Goal: Task Accomplishment & Management: Use online tool/utility

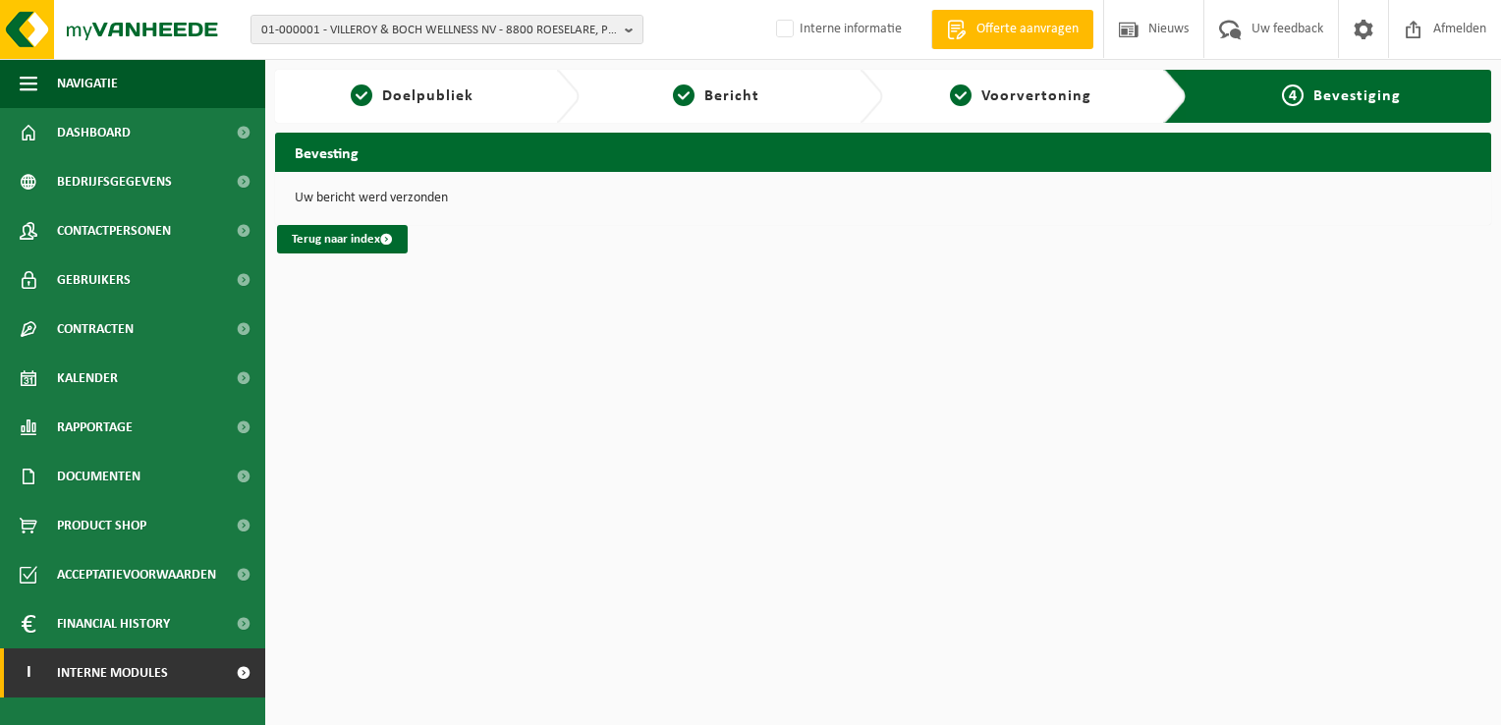
click at [124, 672] on span "Interne modules" at bounding box center [112, 673] width 111 height 49
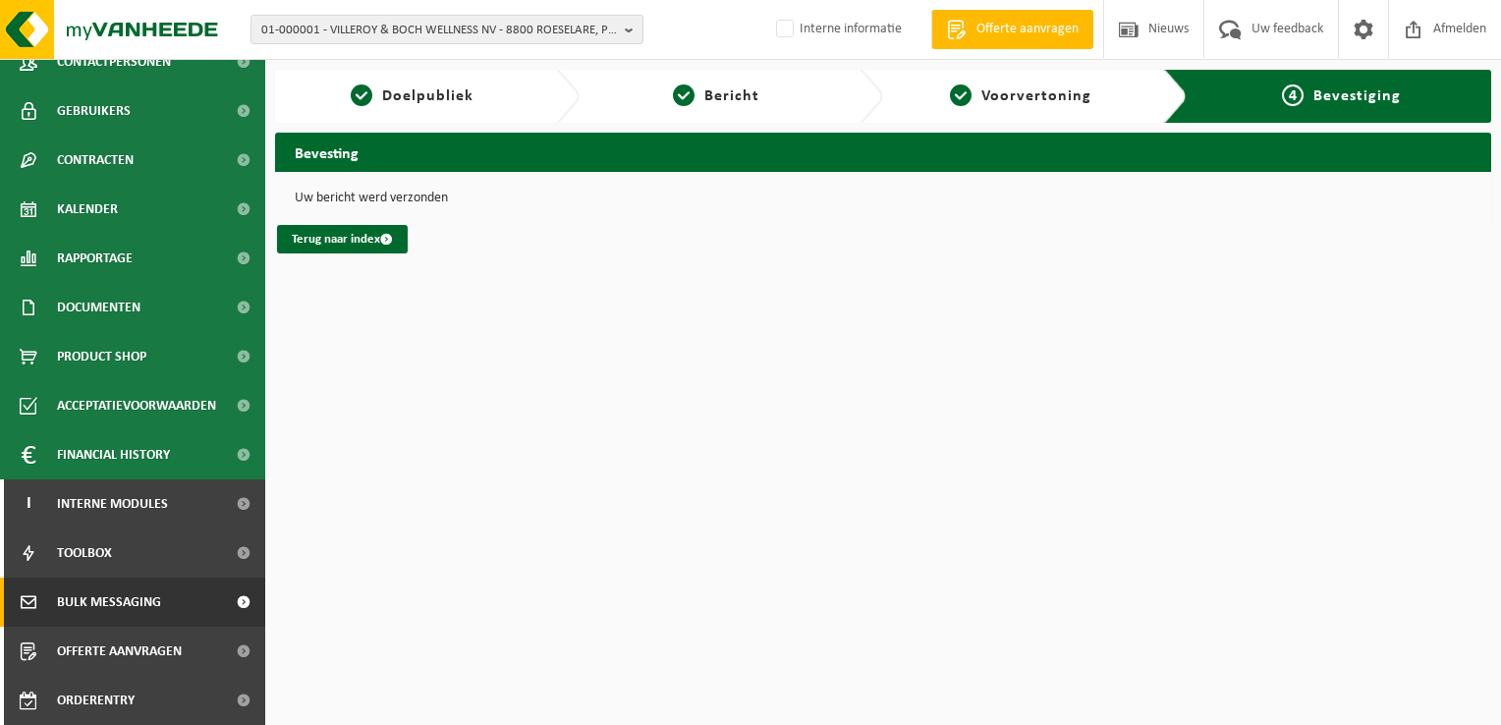
click at [94, 595] on span "Bulk Messaging" at bounding box center [109, 602] width 104 height 49
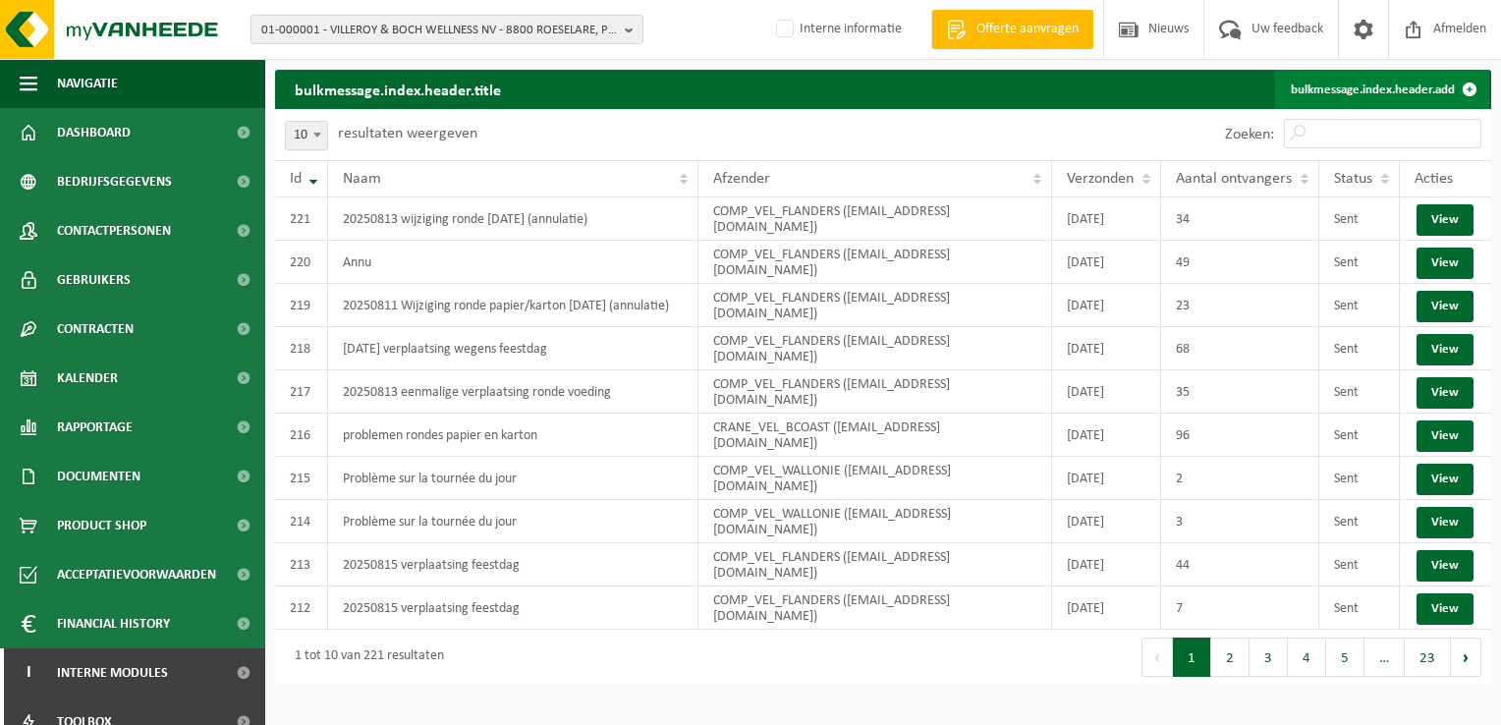
click at [1433, 86] on link "bulkmessage.index.header.add" at bounding box center [1382, 89] width 214 height 39
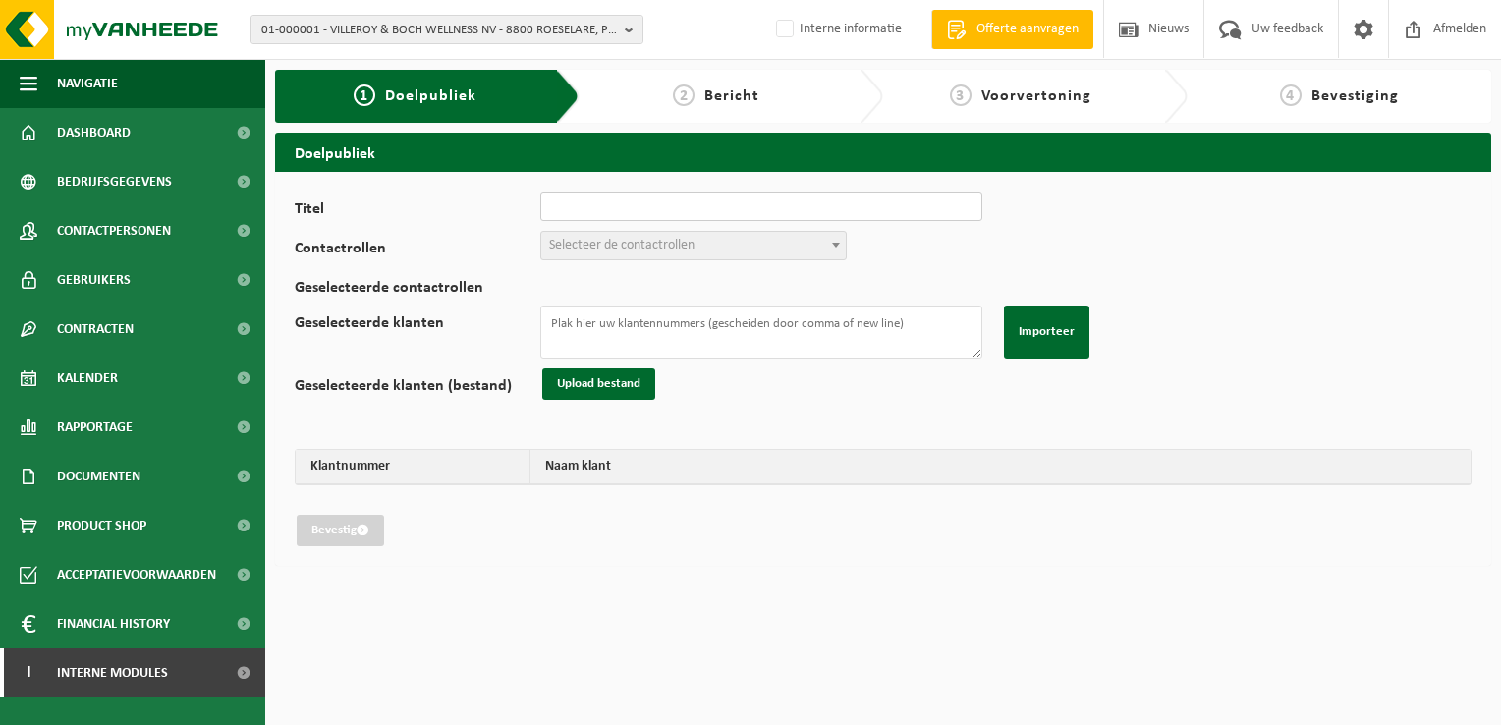
click at [656, 219] on input "Titel" at bounding box center [761, 206] width 442 height 29
type input "20250813 wijziging ronde 16/08/2025"
click at [661, 243] on span "Selecteer de contactrollen" at bounding box center [621, 245] width 145 height 15
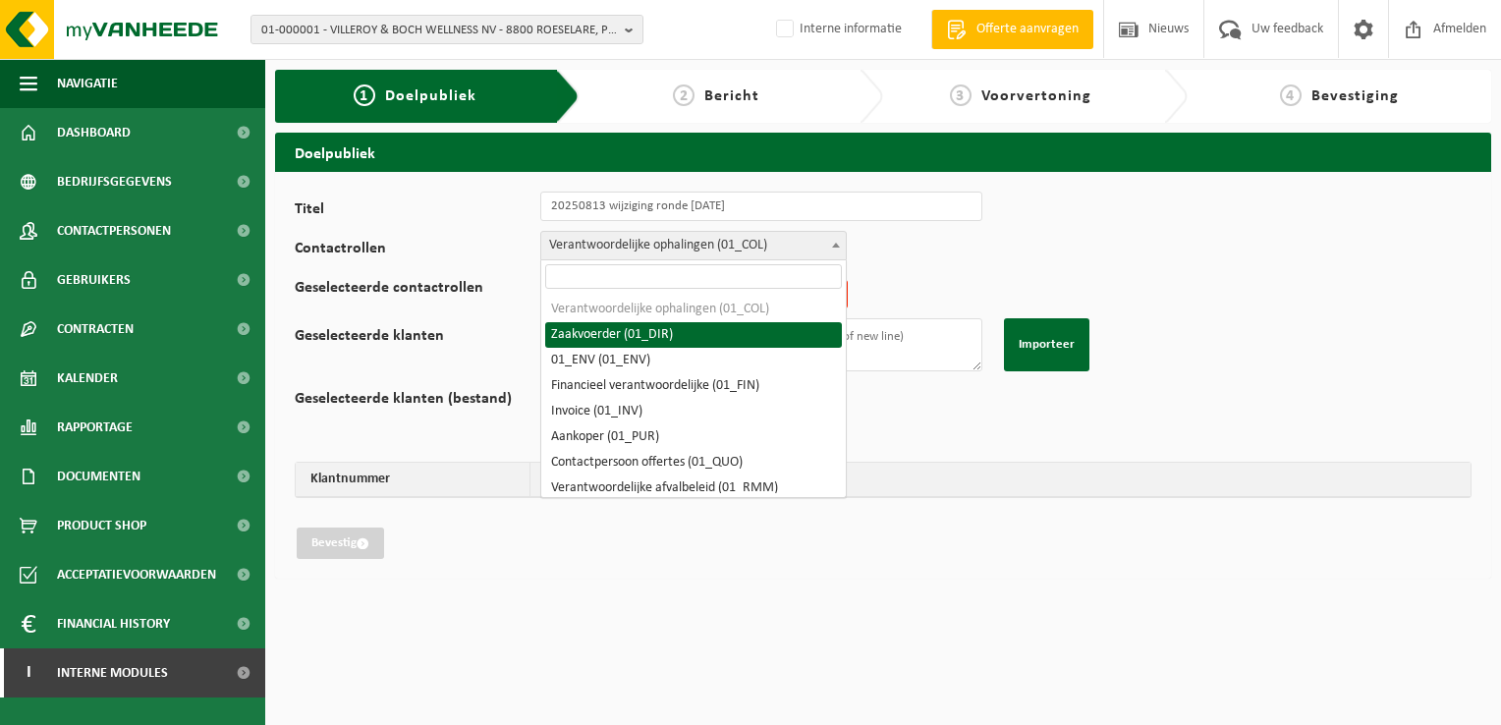
click at [699, 253] on span "Verantwoordelijke ophalingen (01_COL)" at bounding box center [693, 246] width 305 height 28
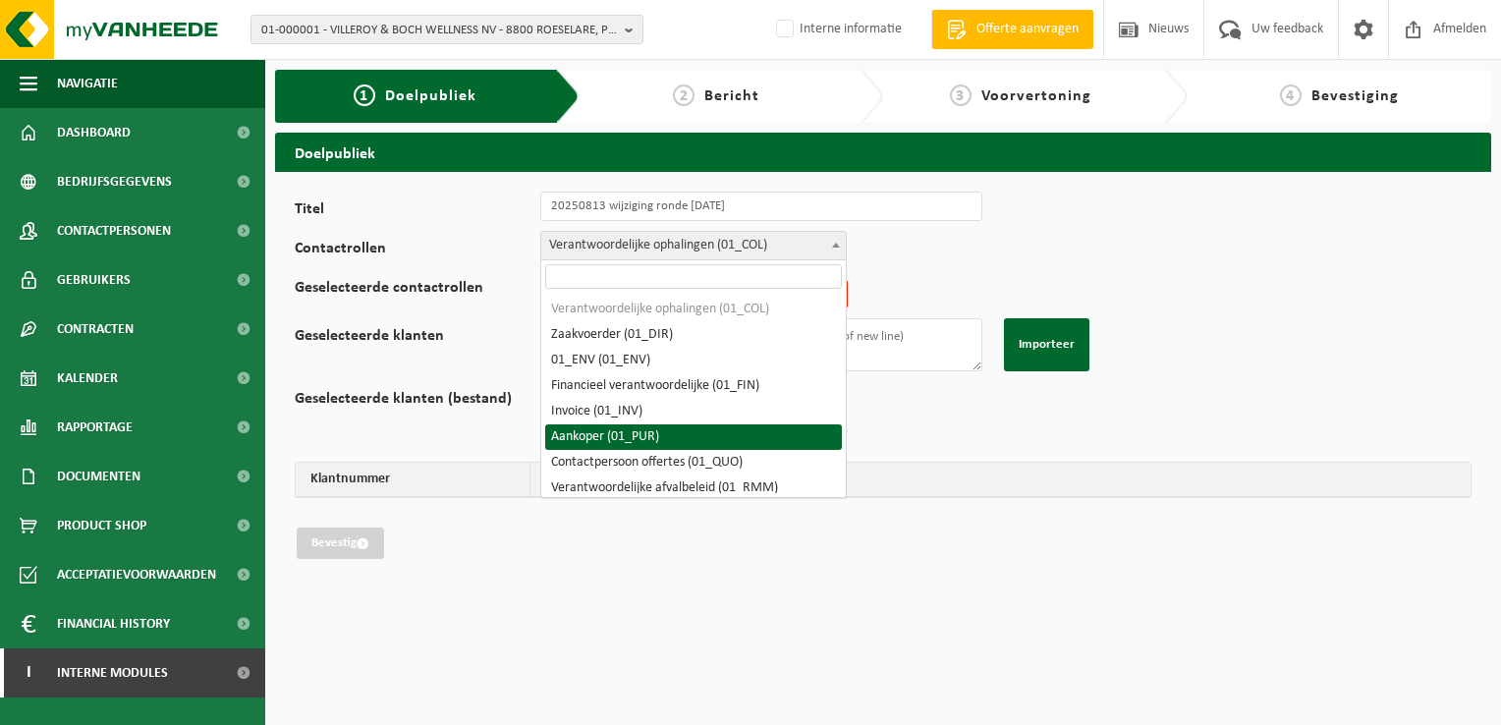
scroll to position [98, 0]
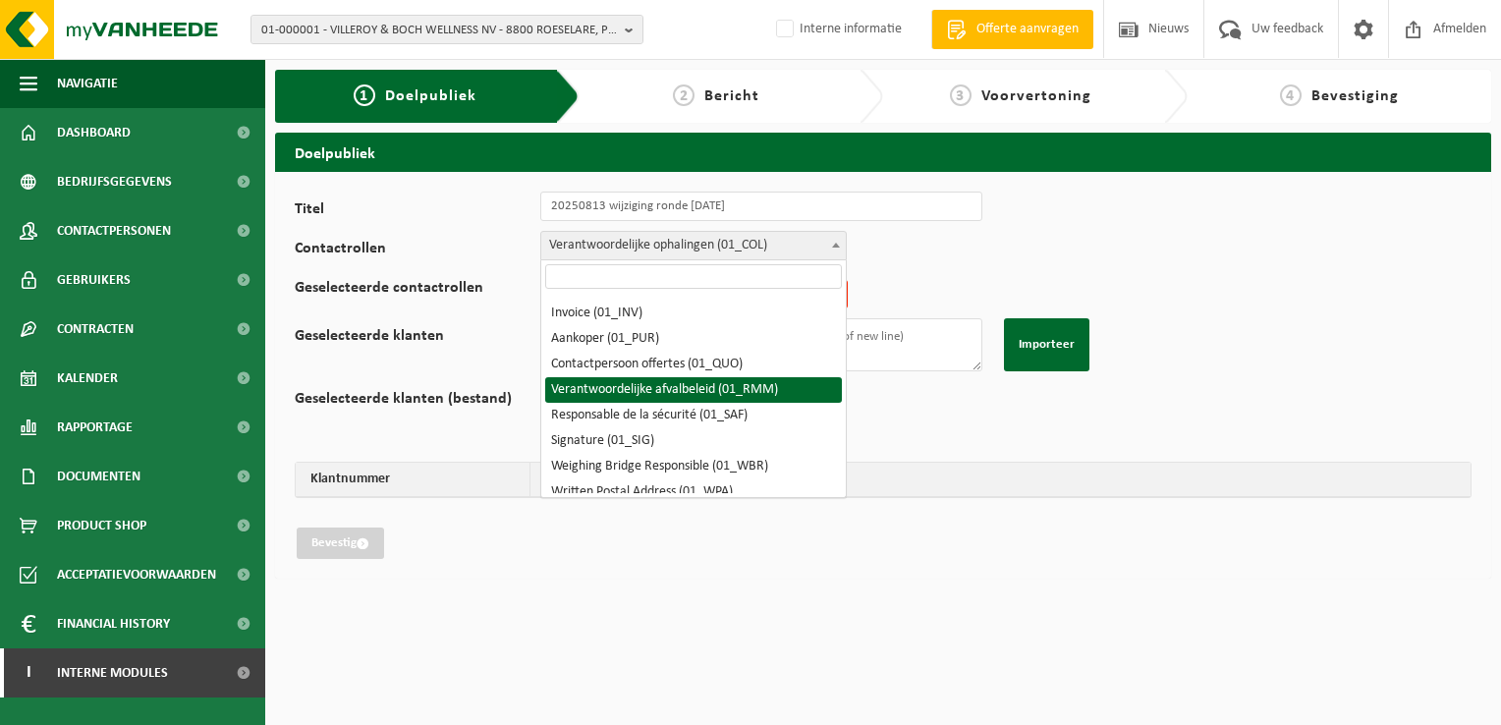
select select "01_RMM"
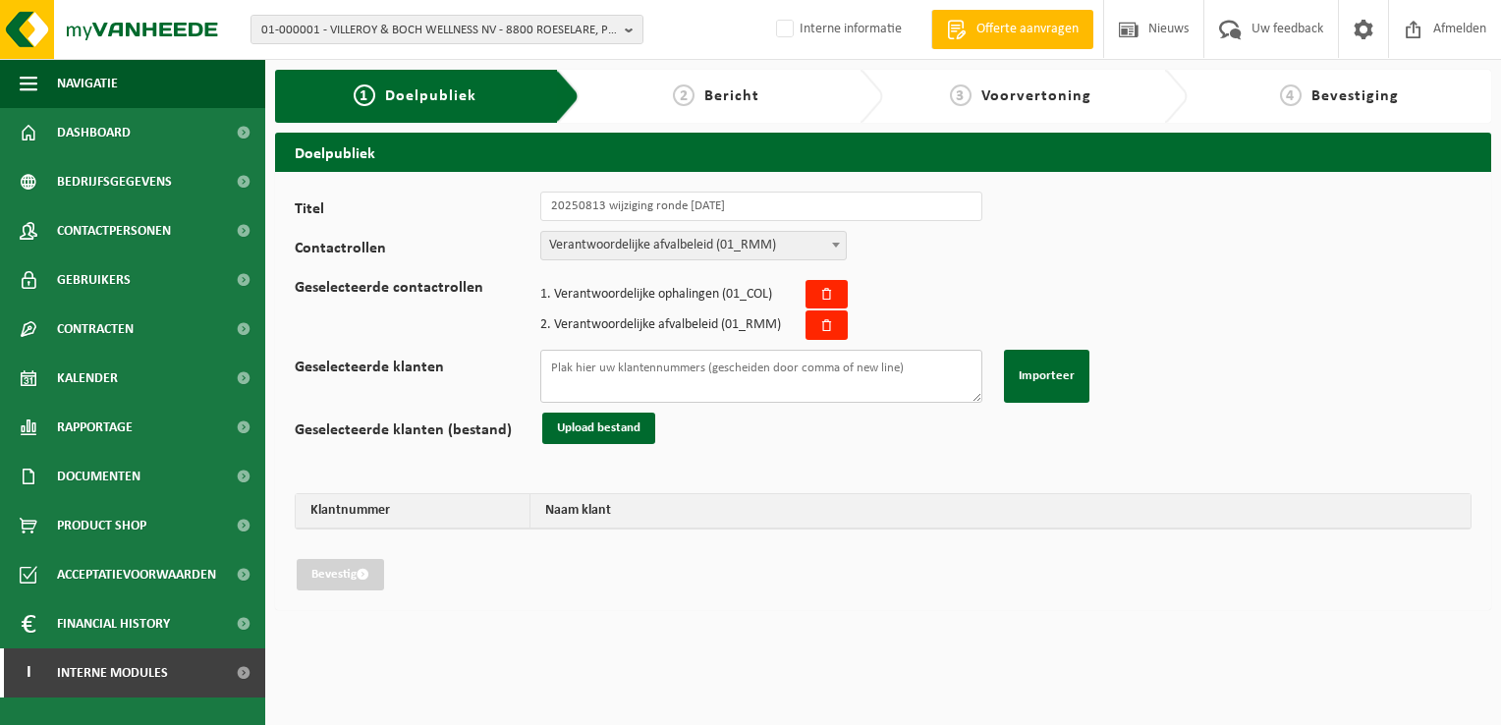
click at [598, 368] on textarea "Geselecteerde klanten" at bounding box center [761, 376] width 442 height 53
click at [794, 377] on textarea "Geselecteerde klanten" at bounding box center [761, 376] width 442 height 53
paste textarea "02-012876 02-012578 02-012976 01-904104 01-903405 01-902403 01-093605 02-012875…"
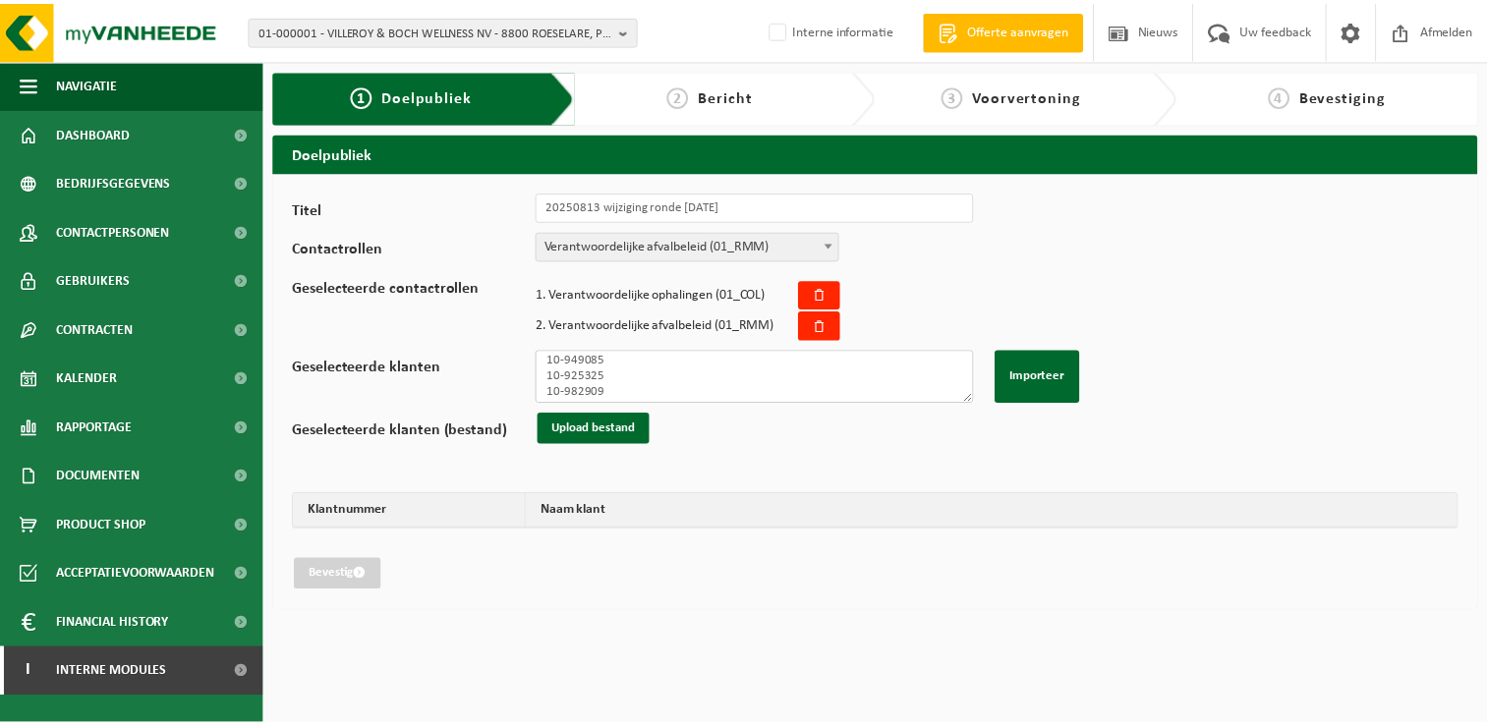
scroll to position [836, 0]
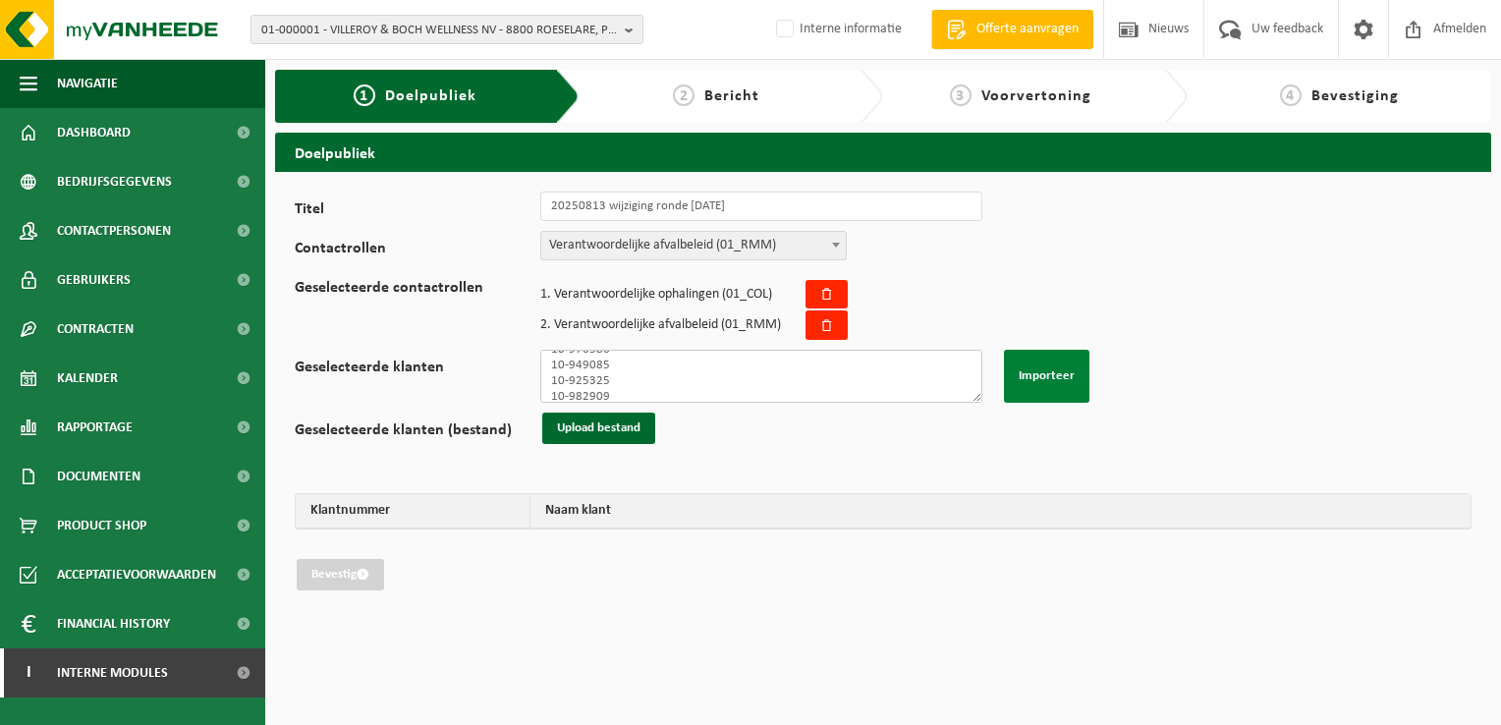
type textarea "02-012876 02-012578 02-012976 01-904104 01-903405 01-902403 01-093605 02-012875…"
click at [1046, 371] on button "Importeer" at bounding box center [1046, 376] width 85 height 53
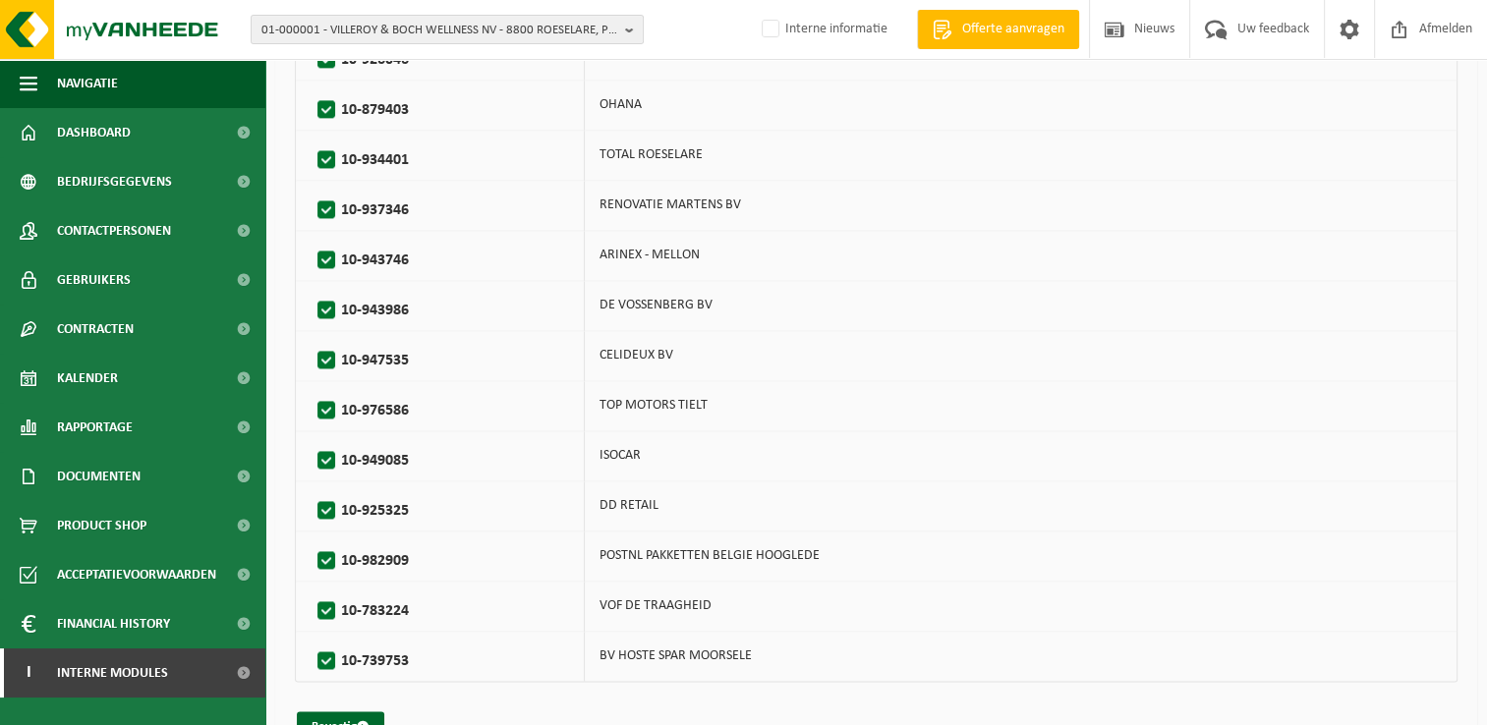
scroll to position [2668, 0]
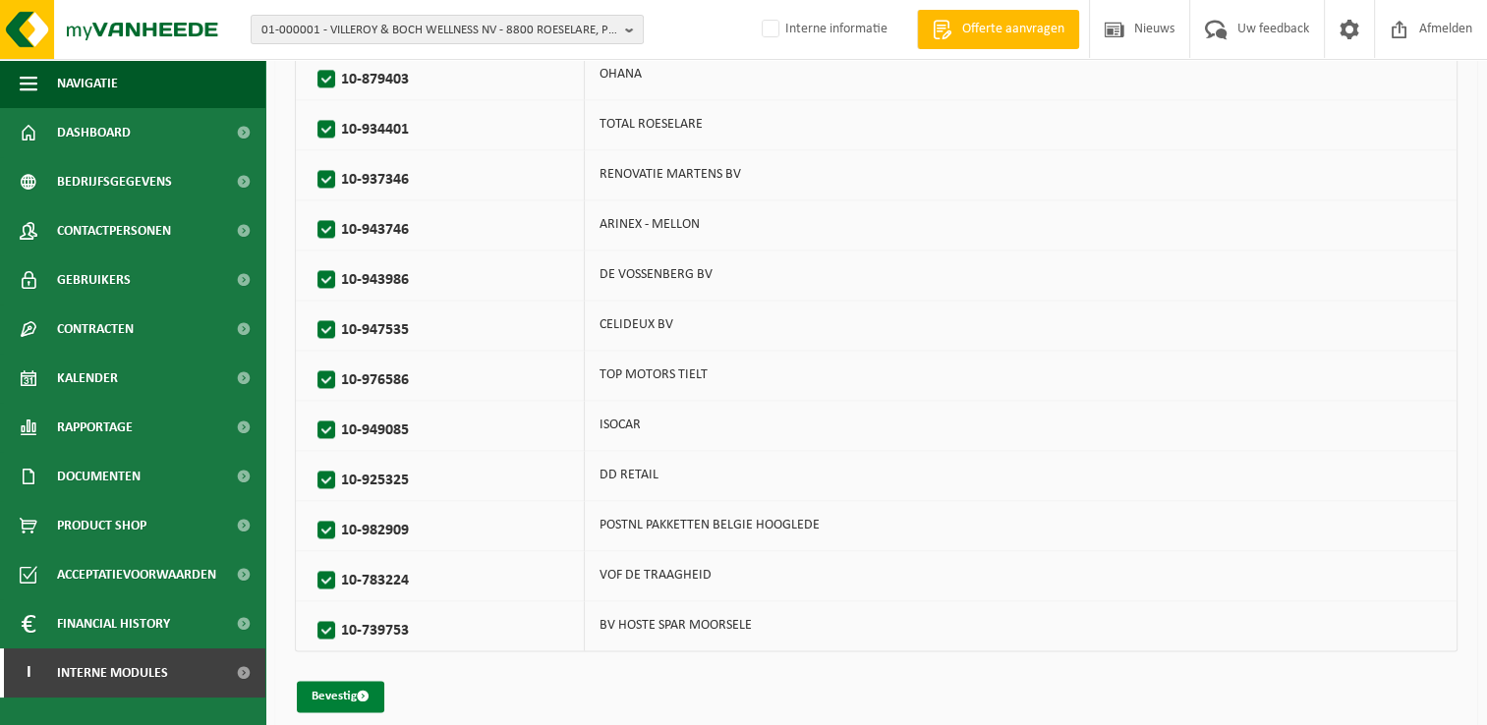
click at [330, 683] on button "Bevestig" at bounding box center [340, 696] width 87 height 31
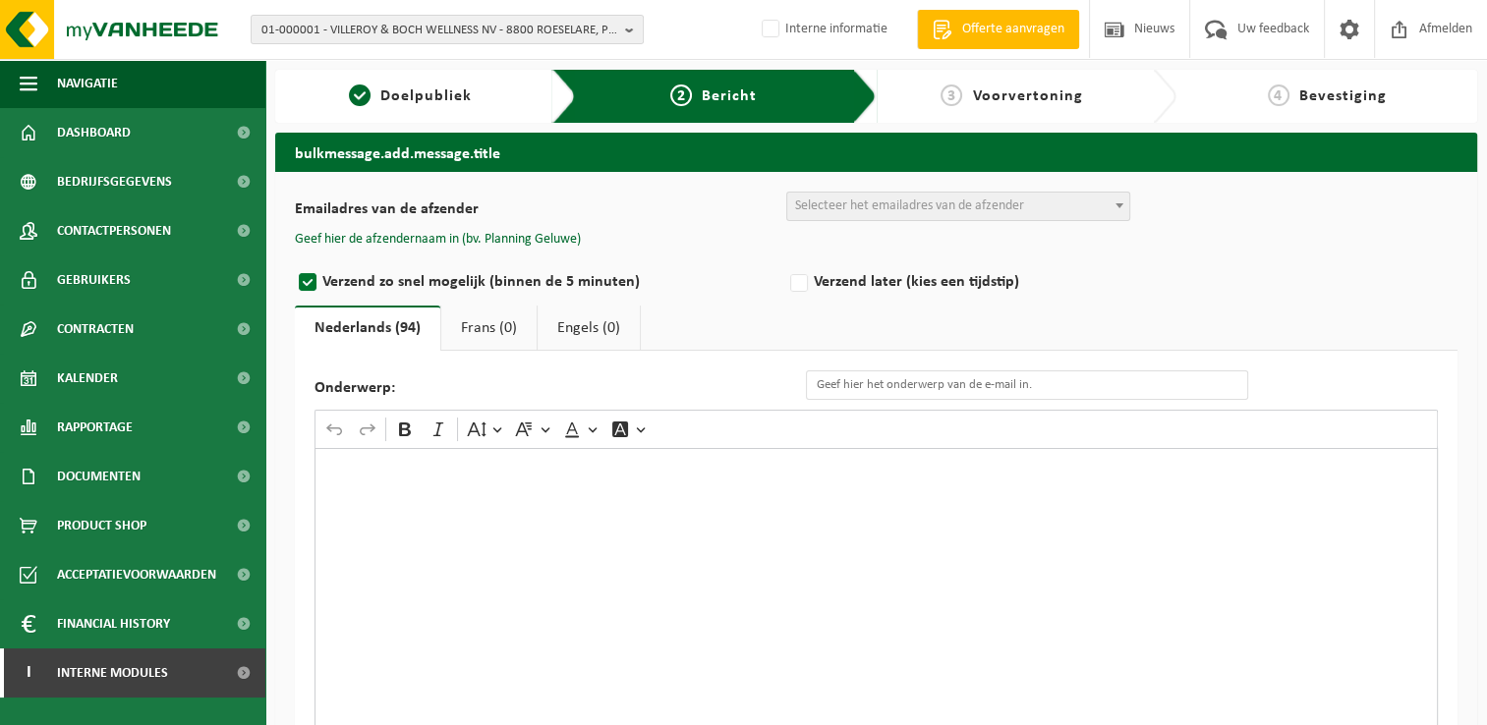
click at [1038, 214] on span "Selecteer het emailadres van de afzender" at bounding box center [958, 207] width 342 height 28
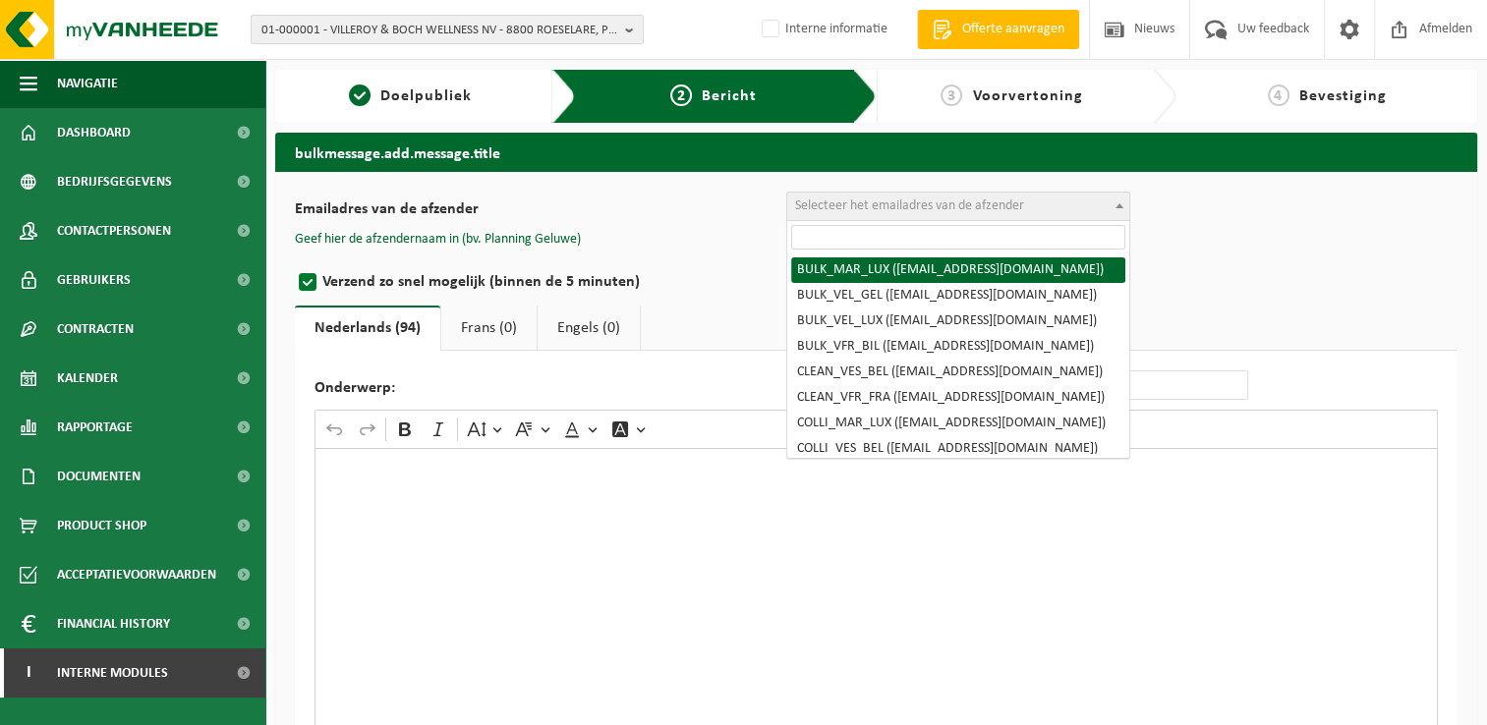
click at [1007, 243] on input "search" at bounding box center [958, 237] width 334 height 25
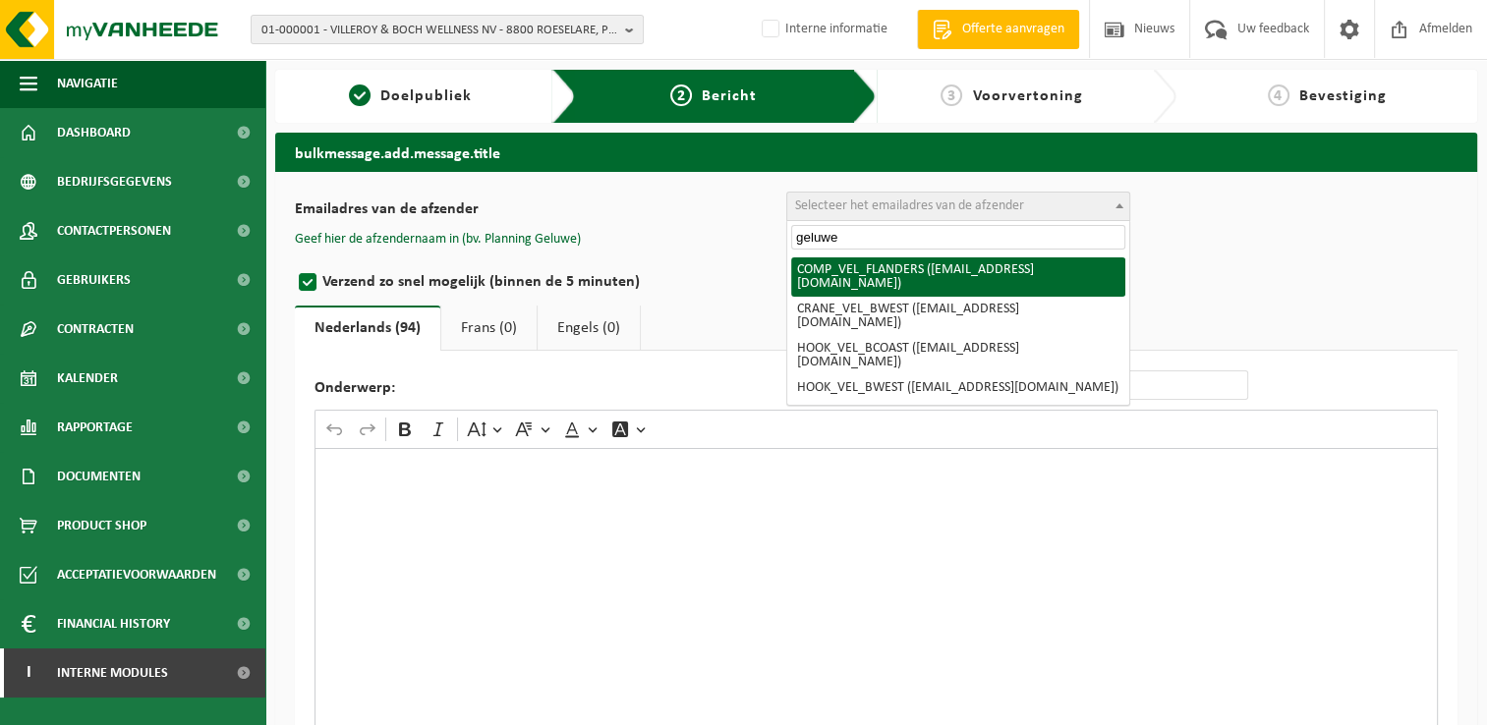
type input "geluwe"
select select "COMP_VEL_FLANDERS"
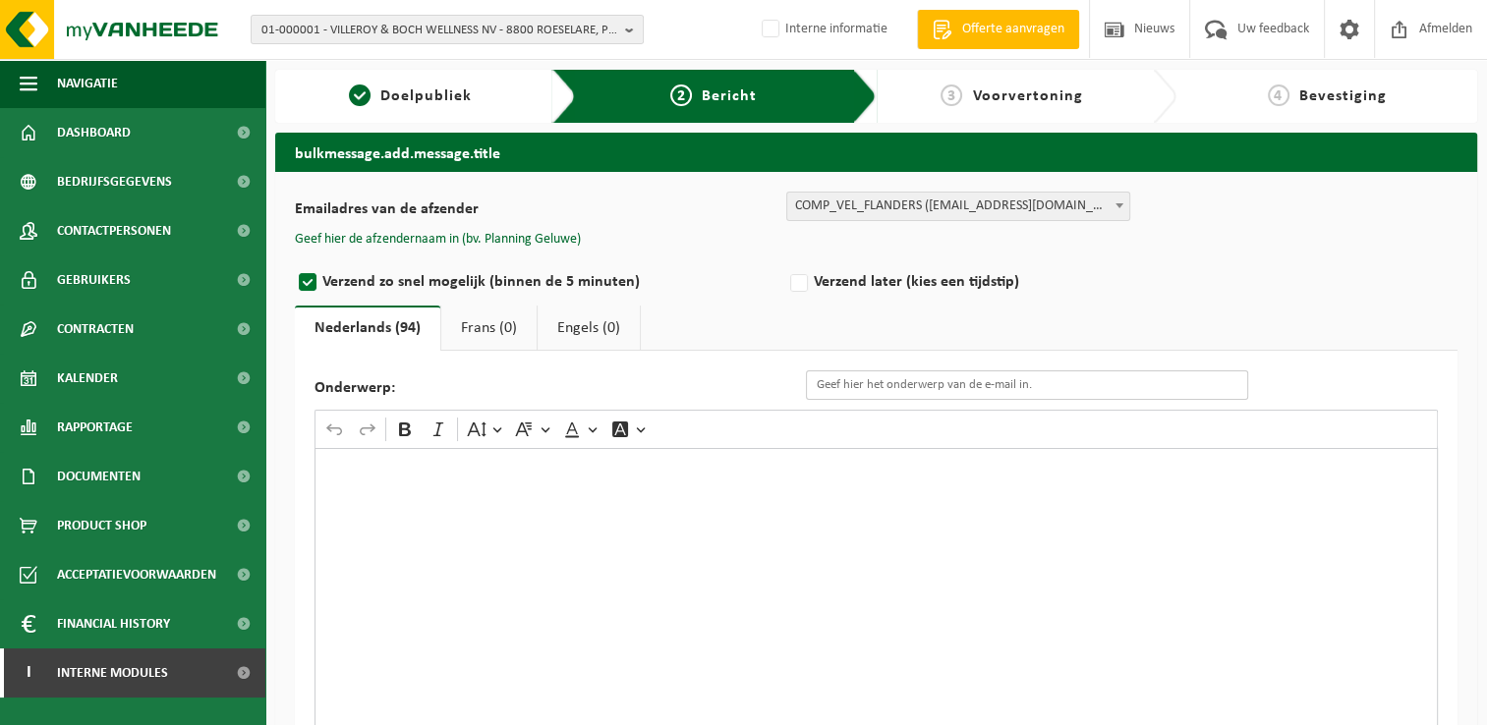
click at [898, 378] on input "Onderwerp:" at bounding box center [1027, 384] width 442 height 29
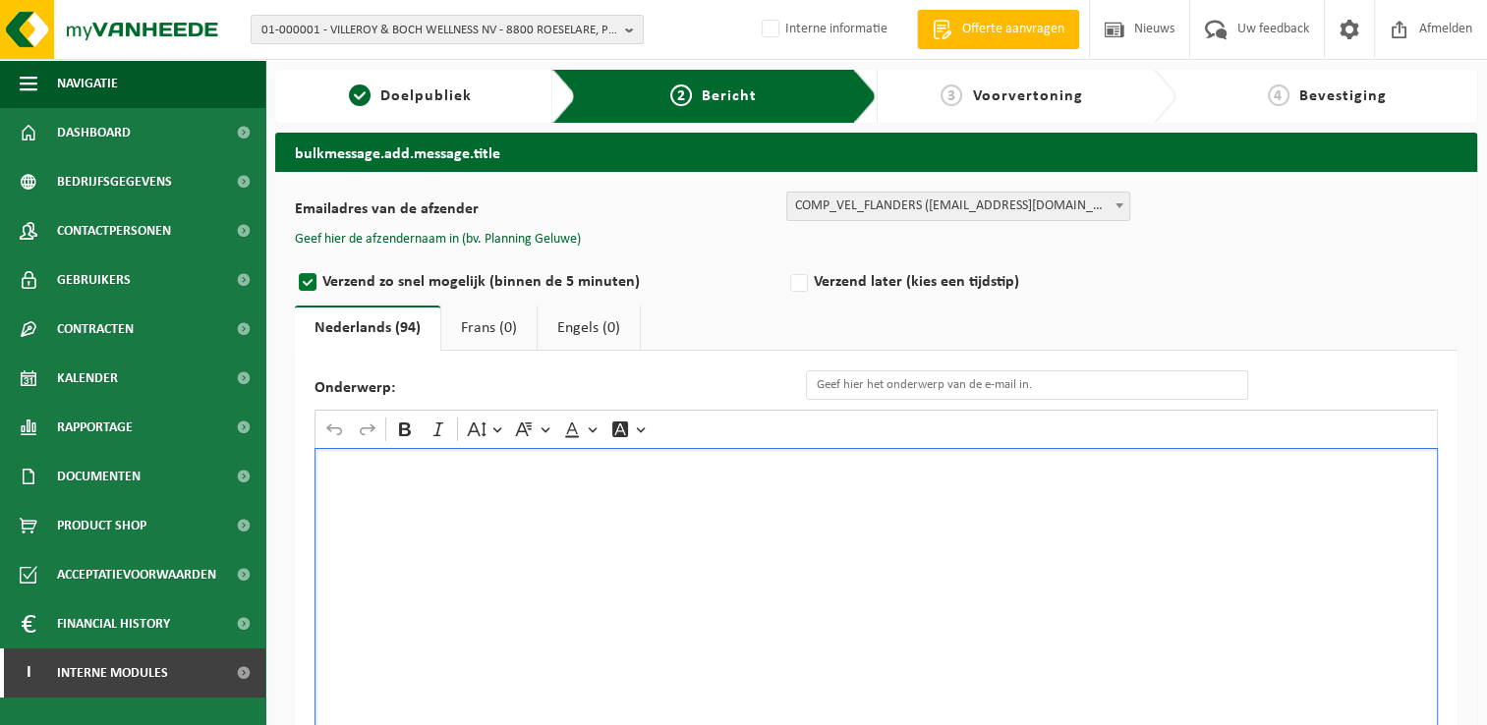
click at [811, 511] on div "Rich Text Editor. Editing area: main. Press Alt+0 for help." at bounding box center [875, 644] width 1123 height 393
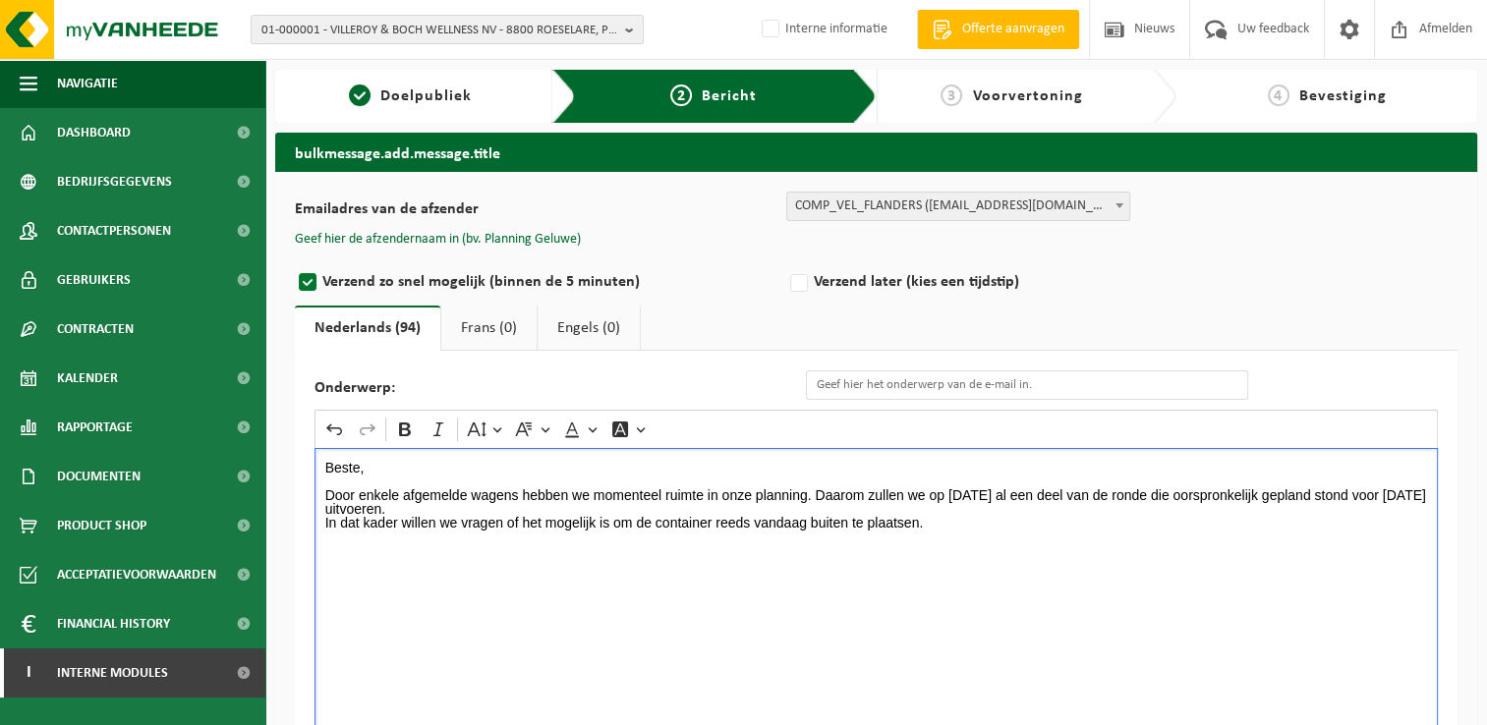
click at [895, 599] on div "Beste, Door enkele afgemelde wagens hebben we momenteel ruimte in onze planning…" at bounding box center [875, 644] width 1123 height 393
click at [978, 516] on p "In dat kader willen we vragen of het mogelijk is om de container reeds vandaag …" at bounding box center [876, 523] width 1103 height 14
click at [814, 491] on p "Door enkele afgemelde wagens hebben we momenteel ruimte in onze planning. Daaro…" at bounding box center [876, 502] width 1103 height 28
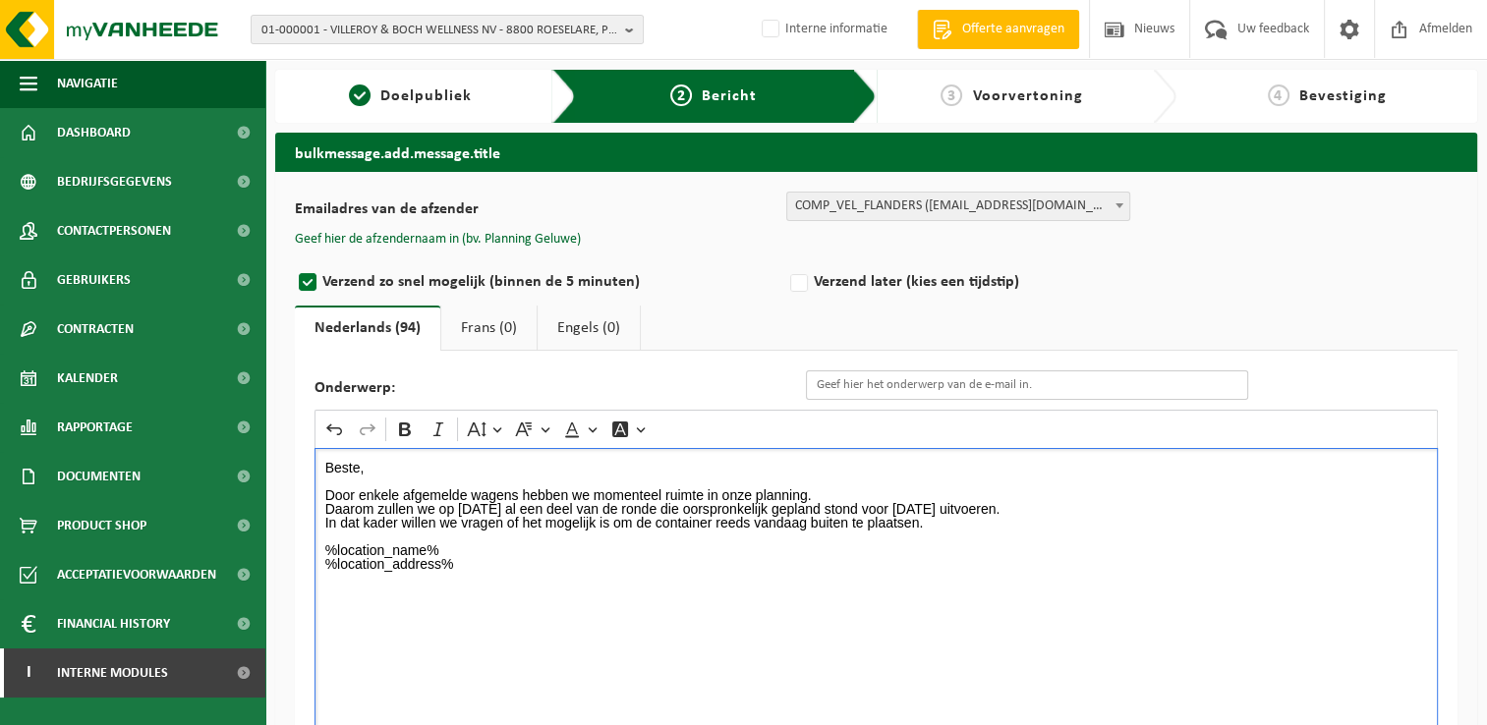
click at [1086, 385] on input "Onderwerp:" at bounding box center [1027, 384] width 442 height 29
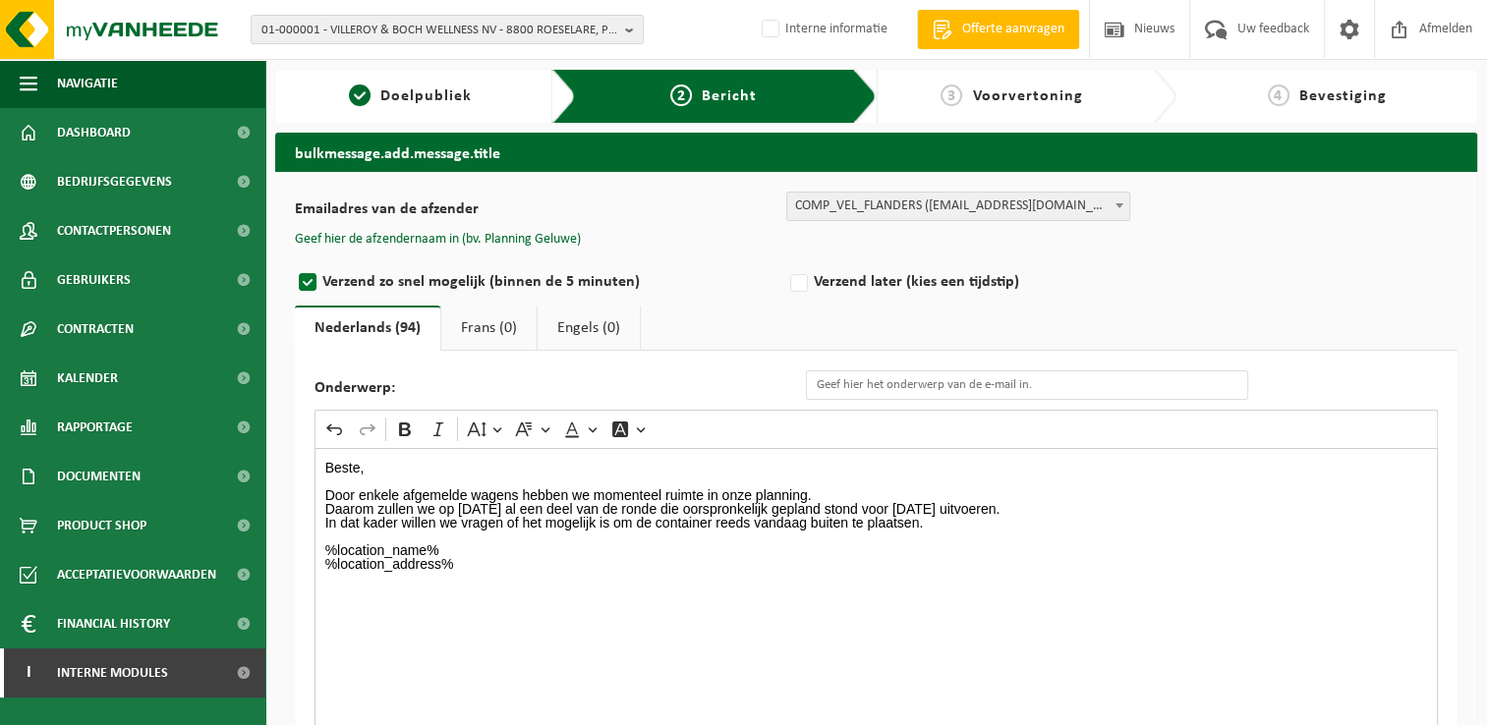
click at [625, 593] on p "Rich Text Editor. Editing area: main. Press Alt+0 for help." at bounding box center [876, 592] width 1103 height 14
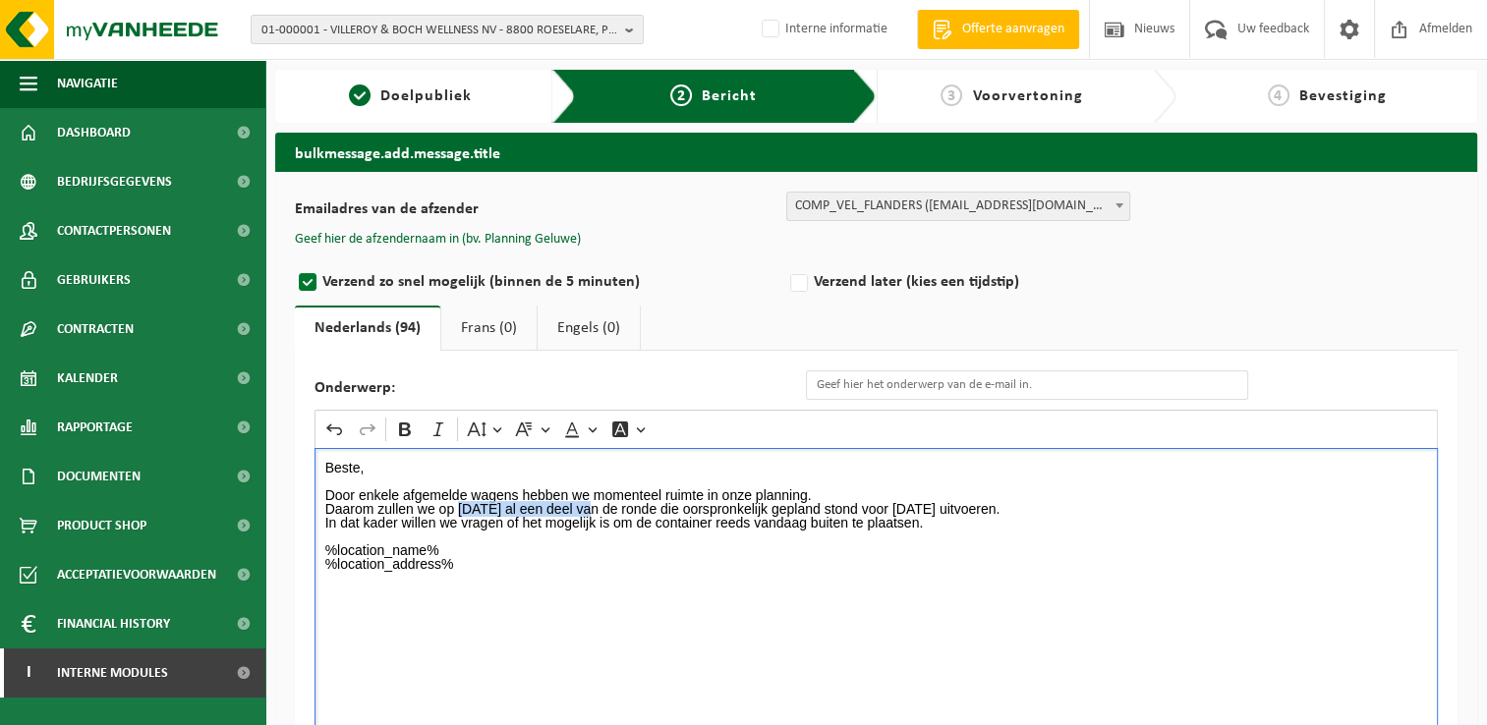
drag, startPoint x: 459, startPoint y: 508, endPoint x: 600, endPoint y: 506, distance: 141.5
click at [600, 506] on p "Daarom zullen we op donderdag 14 augustus al een deel van de ronde die oorspron…" at bounding box center [876, 509] width 1103 height 14
drag, startPoint x: 1005, startPoint y: 503, endPoint x: 1135, endPoint y: 501, distance: 129.7
click at [1135, 502] on p "Daarom zullen we op donderdag 14 augustus al een deel van de ronde die oorspron…" at bounding box center [876, 509] width 1103 height 14
click at [1097, 546] on p "%location_name% %location_address%" at bounding box center [876, 563] width 1103 height 41
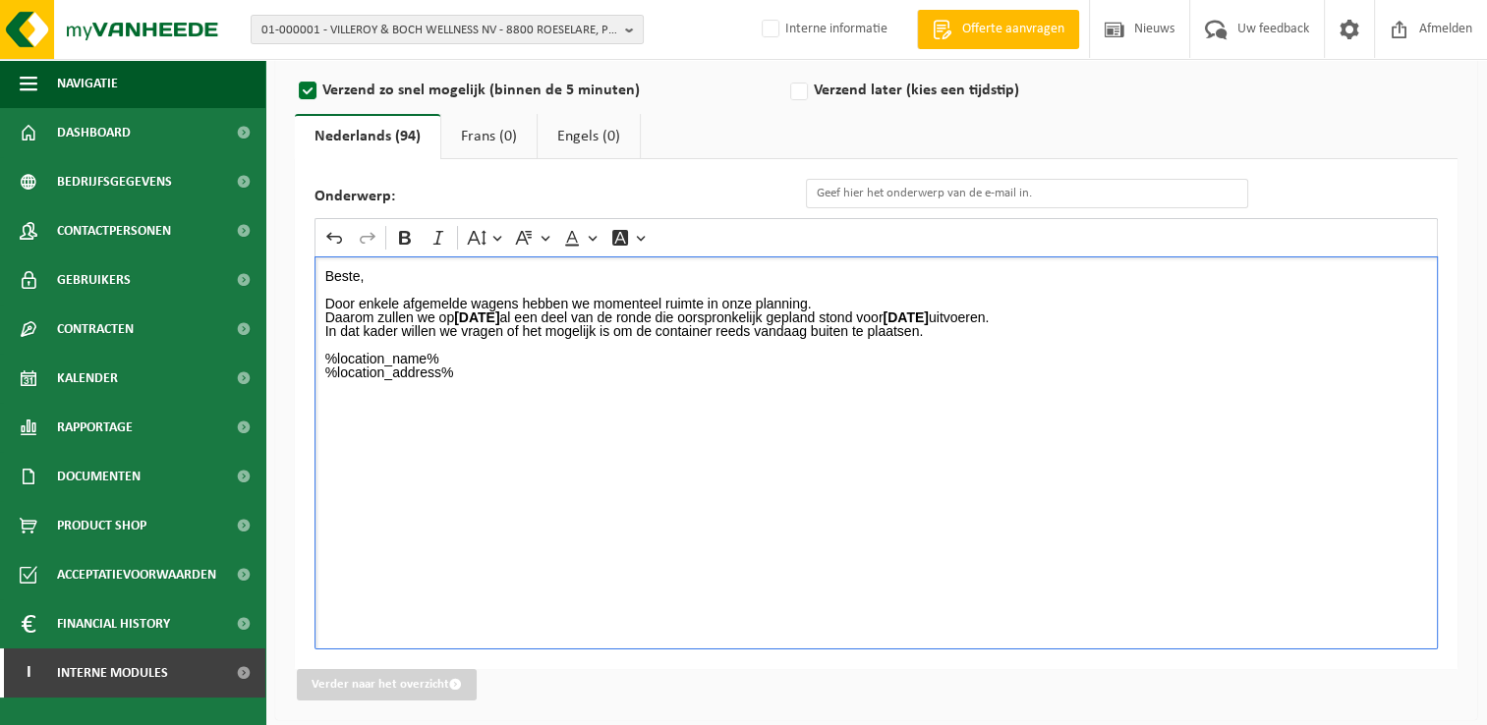
scroll to position [194, 0]
click at [811, 331] on p "In dat kader willen we vragen of het mogelijk is om de container reeds vandaag …" at bounding box center [876, 329] width 1103 height 14
click at [937, 369] on p "%location_name% %location_address%" at bounding box center [876, 370] width 1103 height 41
click at [447, 478] on div "Beste, Door enkele afgemelde wagens hebben we momenteel ruimte in onze planning…" at bounding box center [875, 451] width 1123 height 393
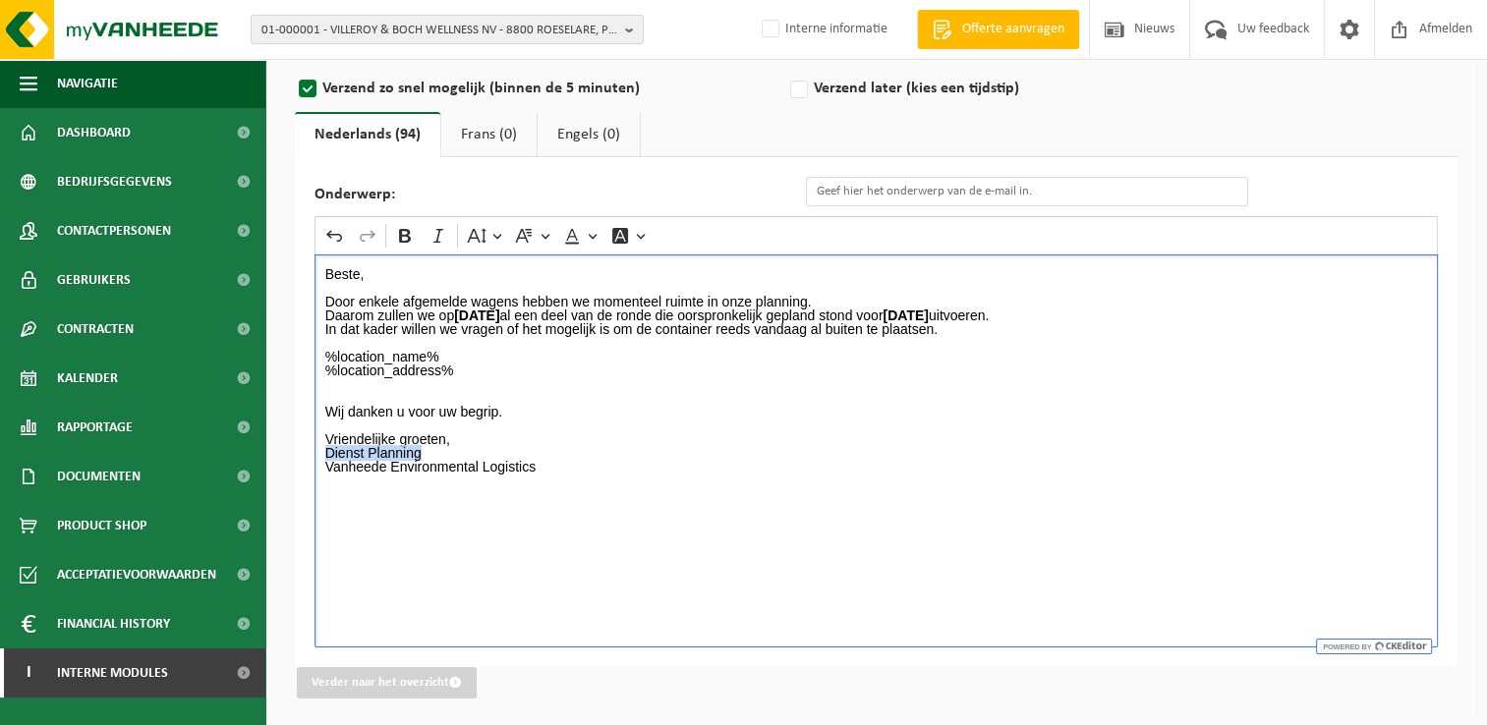
drag, startPoint x: 326, startPoint y: 447, endPoint x: 434, endPoint y: 445, distance: 108.1
click at [434, 446] on p "Dienst Planning Vanheede Environmental Logistics ⁠⁠⁠⁠⁠⁠⁠" at bounding box center [876, 473] width 1103 height 55
click at [563, 438] on p "Vriendelijke groeten," at bounding box center [876, 439] width 1103 height 14
click at [867, 187] on input "Onderwerp:" at bounding box center [1027, 191] width 442 height 29
click at [777, 544] on div "Beste, Door enkele afgemelde wagens hebben we momenteel ruimte in onze planning…" at bounding box center [875, 451] width 1123 height 393
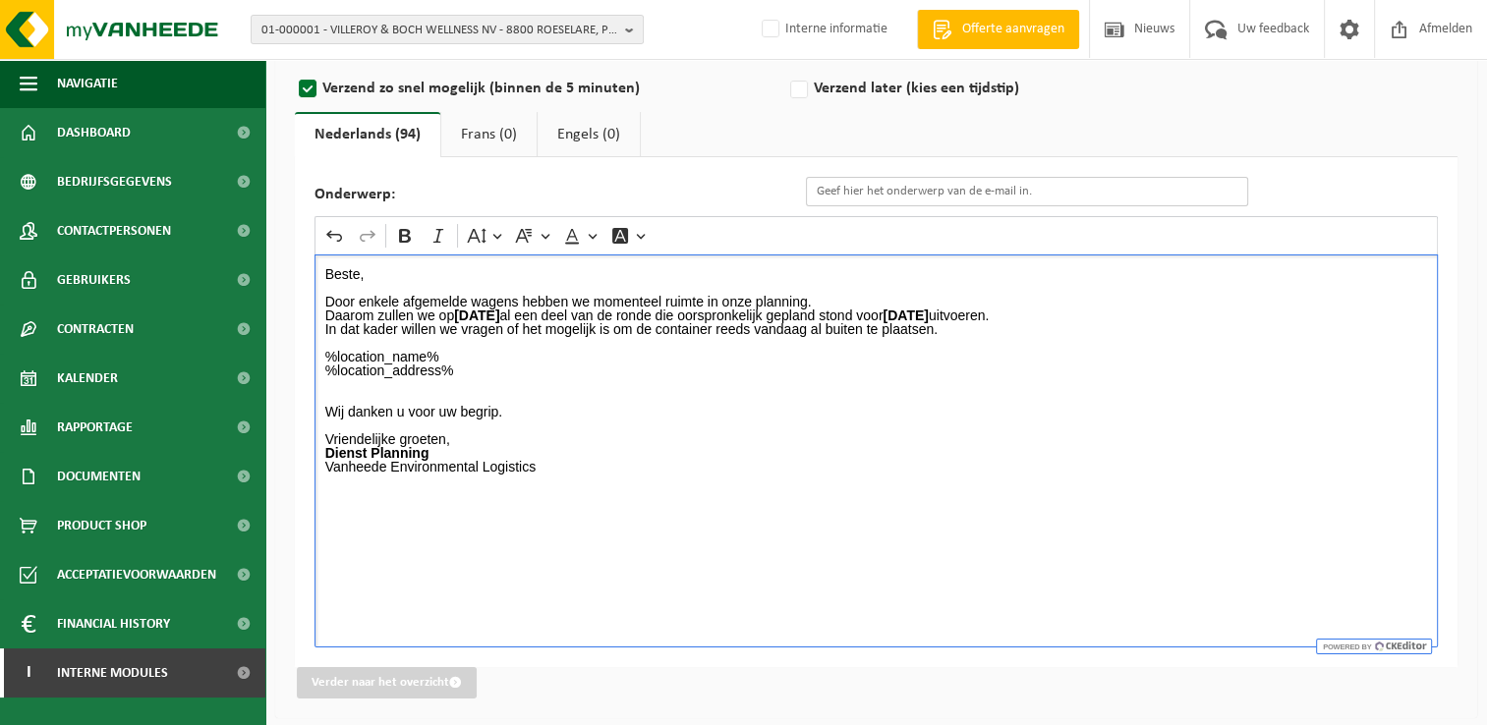
click at [852, 195] on input "Onderwerp:" at bounding box center [1027, 191] width 442 height 29
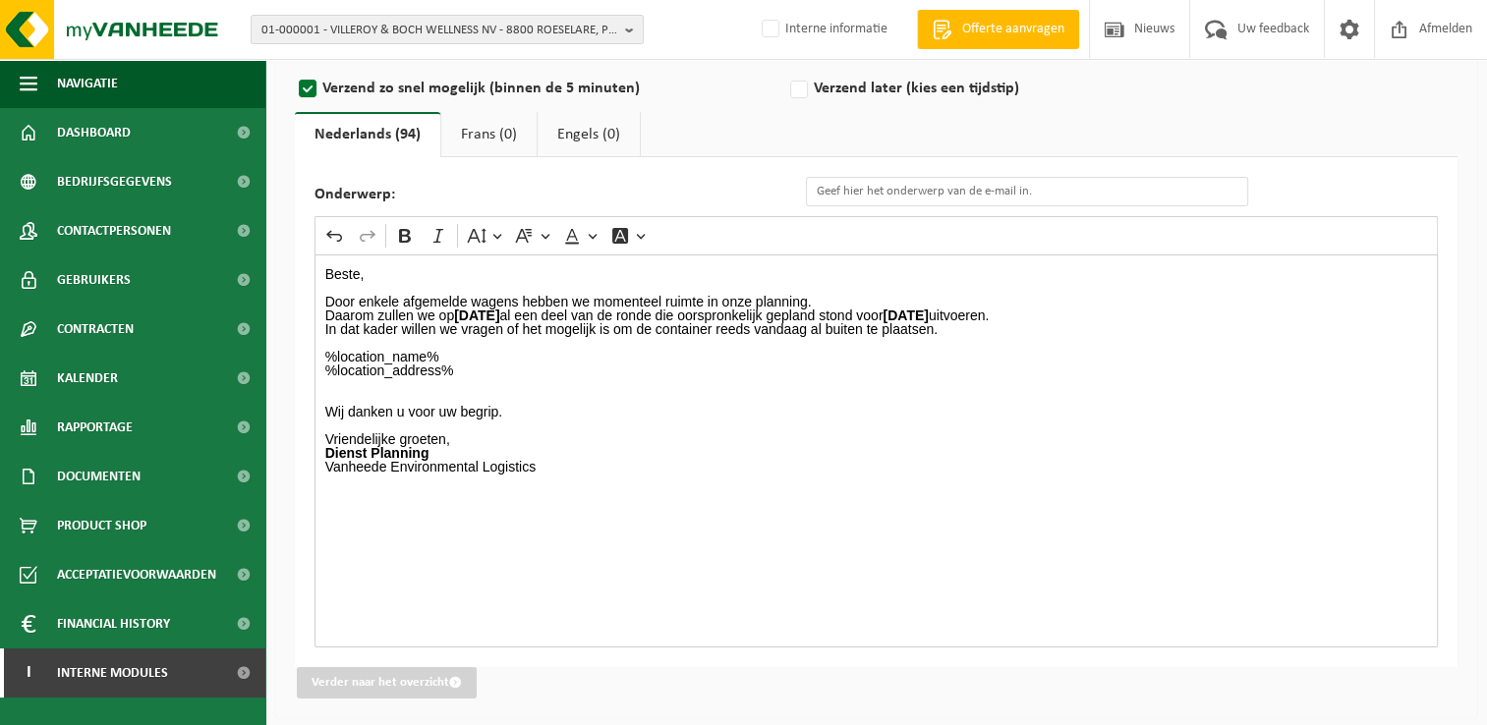
click at [452, 295] on p "Door enkele afgemelde wagens hebben we momenteel ruimte in onze planning." at bounding box center [876, 302] width 1103 height 14
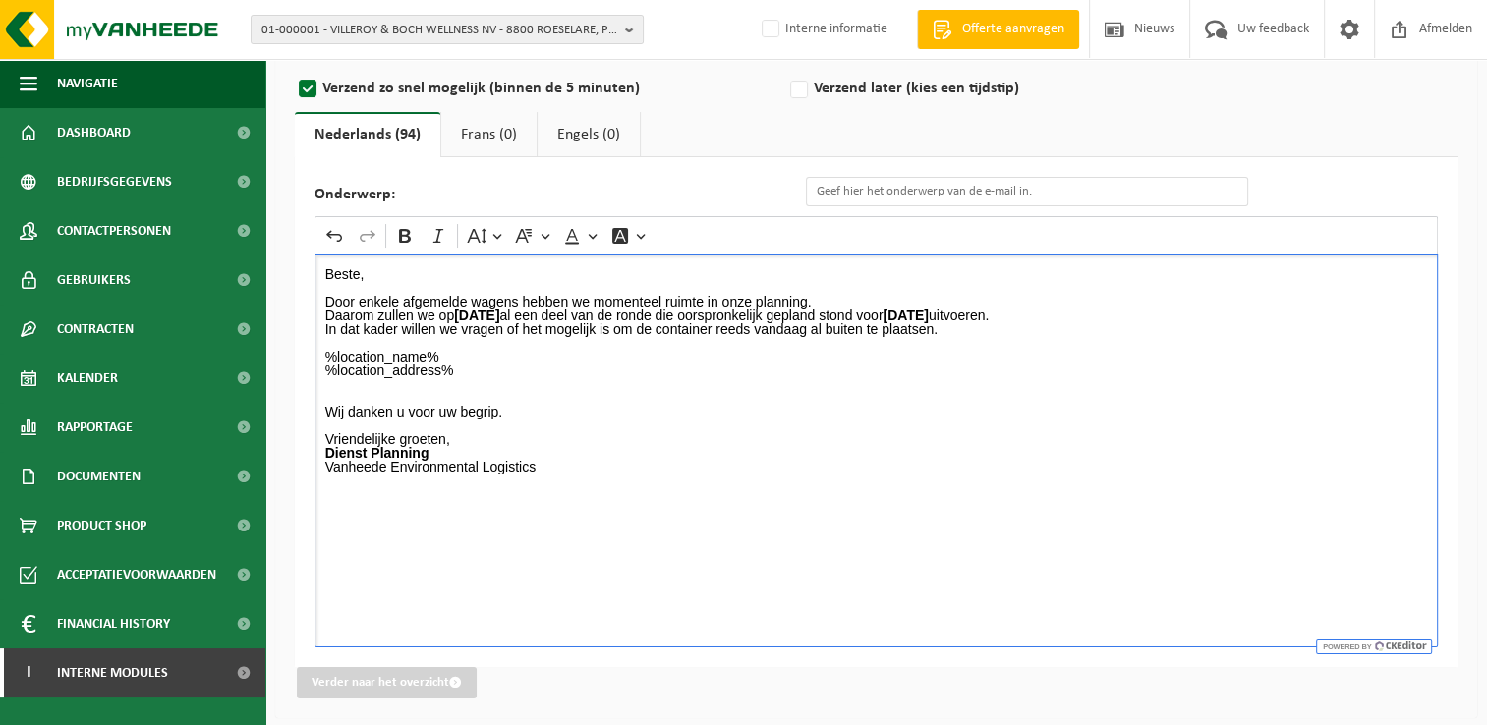
click at [484, 295] on p "Door enkele afgemelde wagens hebben we momenteel ruimte in onze planning." at bounding box center [876, 302] width 1103 height 14
click at [614, 368] on p "%location_name% %location_address%" at bounding box center [876, 364] width 1103 height 28
click at [864, 190] on input "Onderwerp:" at bounding box center [1027, 191] width 442 height 29
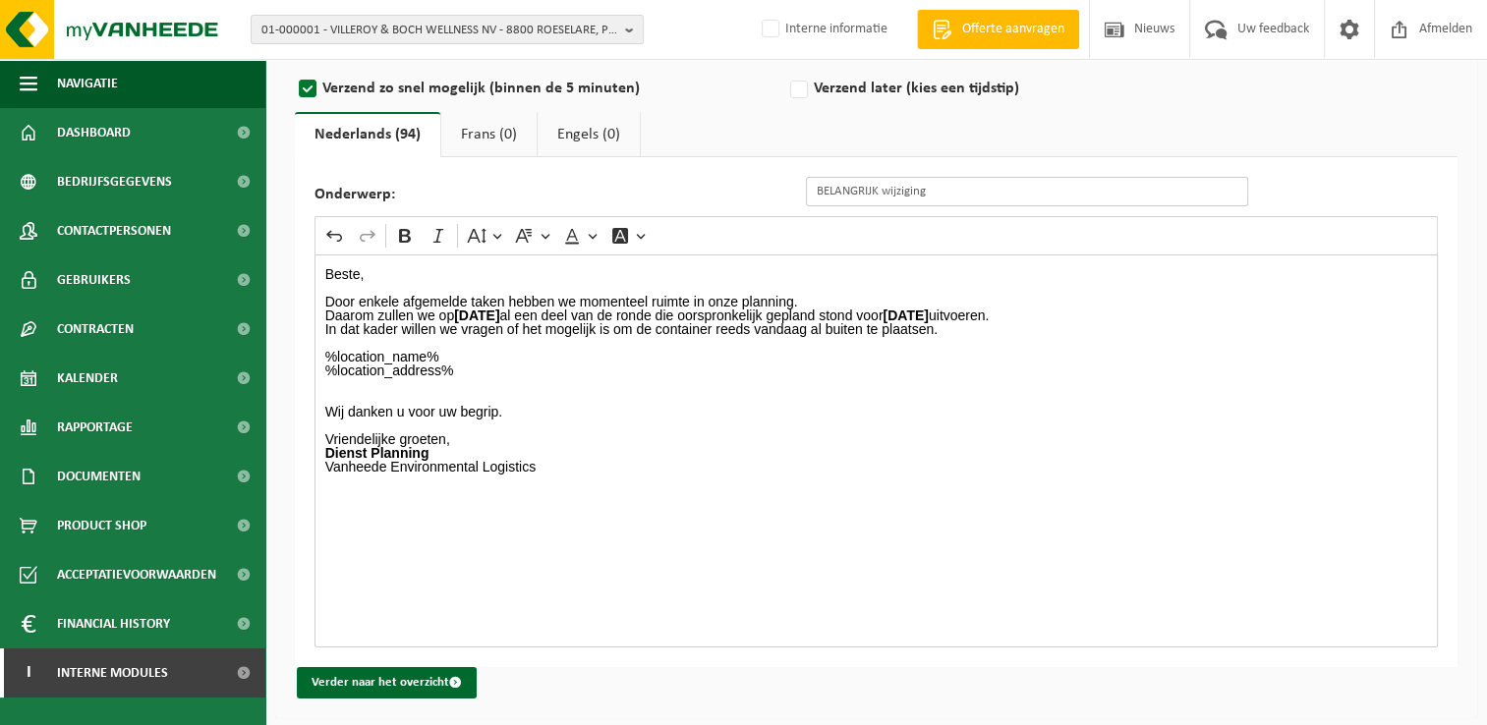
click at [959, 185] on input "BELANGRIJK wijziging" at bounding box center [1027, 191] width 442 height 29
click at [818, 189] on input "BELANGRIJK wijziging van de lediging van uw container restafval" at bounding box center [1027, 191] width 442 height 29
click at [888, 189] on input "! BELANGRIJK wijziging van de lediging van uw container restafval" at bounding box center [1027, 191] width 442 height 29
type input "! BELANGRIJK ! wijziging van de lediging van uw container restafval"
click at [940, 251] on div "Undo Redo Bold Italic Font Size Font Family Font Color Font Background Color" at bounding box center [875, 235] width 1113 height 37
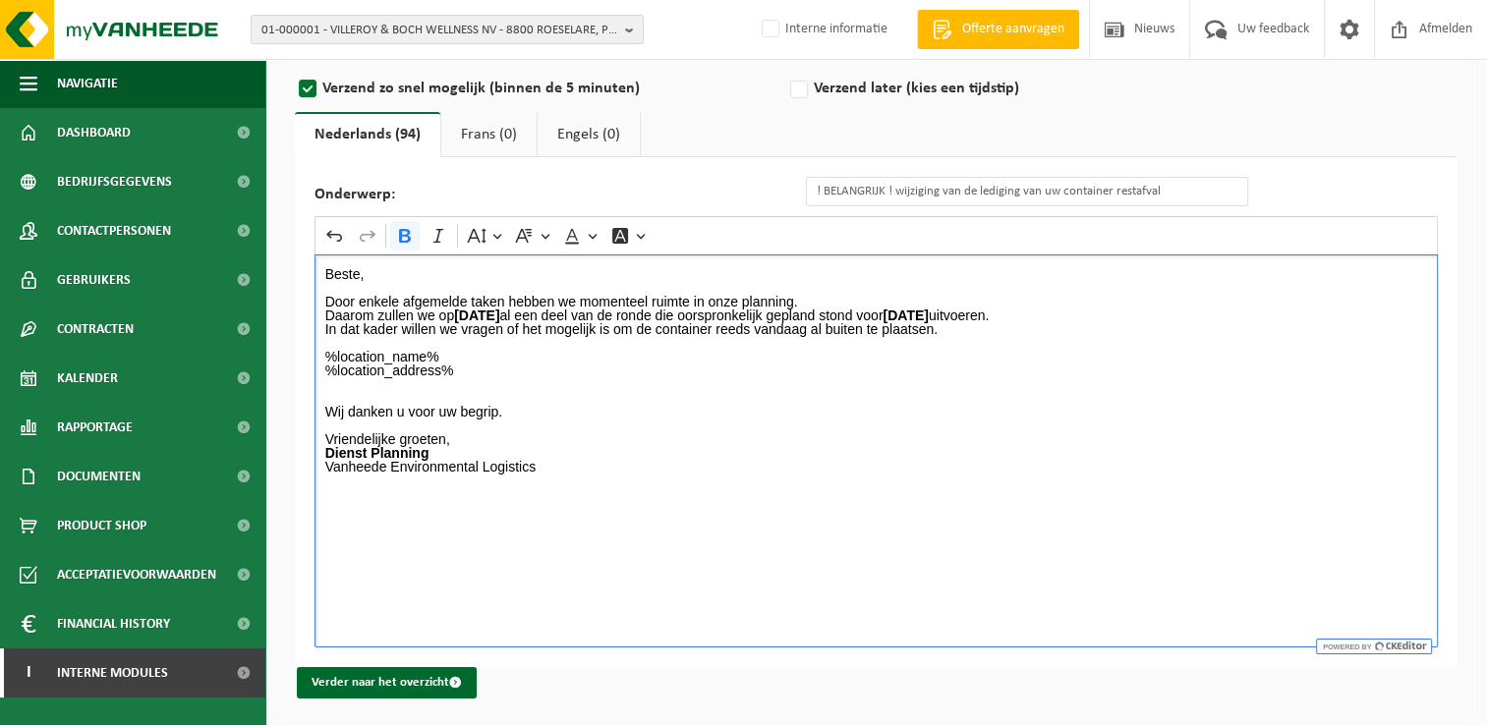
click at [743, 446] on p "Dienst Planning Vanheede Environmental Logistics" at bounding box center [876, 473] width 1103 height 55
click at [499, 440] on p "Vriendelijke groeten," at bounding box center [876, 439] width 1103 height 14
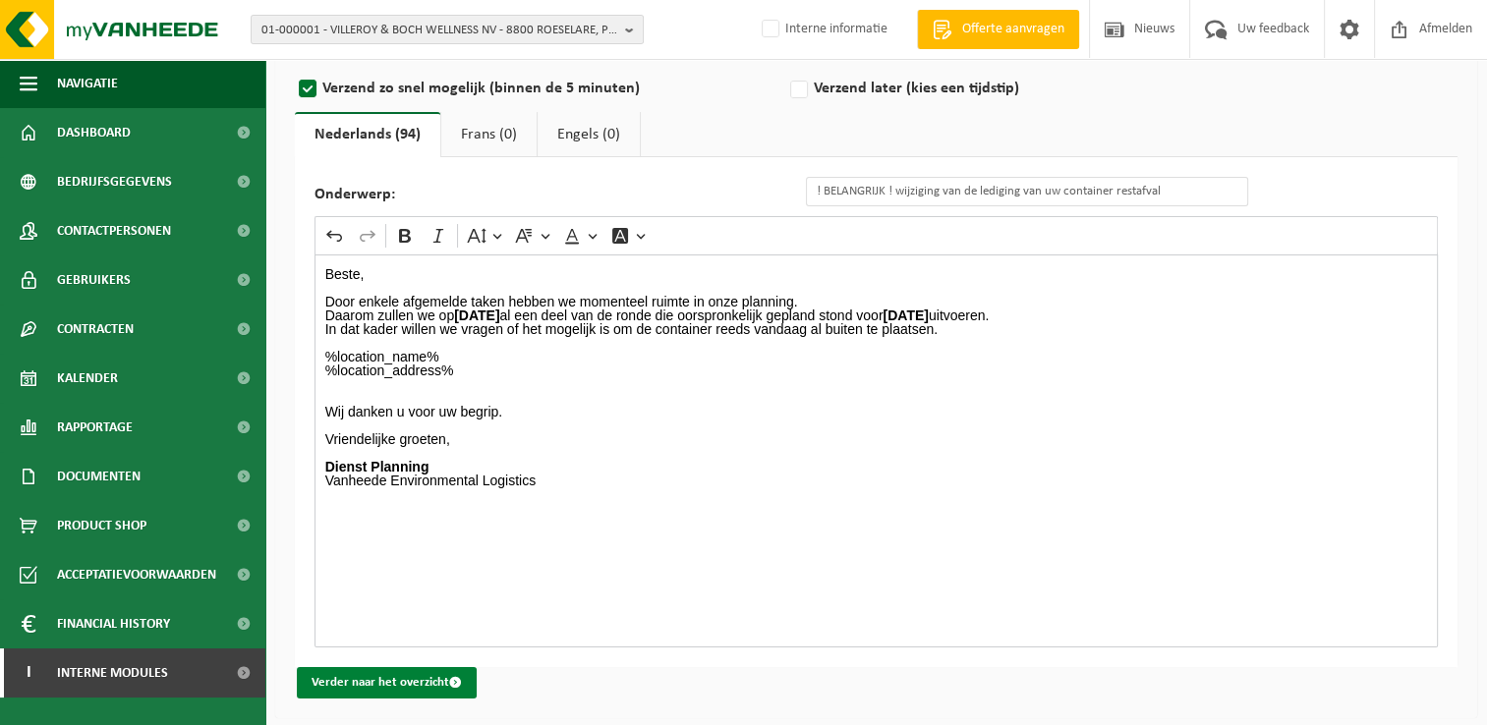
click at [342, 685] on button "Verder naar het overzicht" at bounding box center [387, 682] width 180 height 31
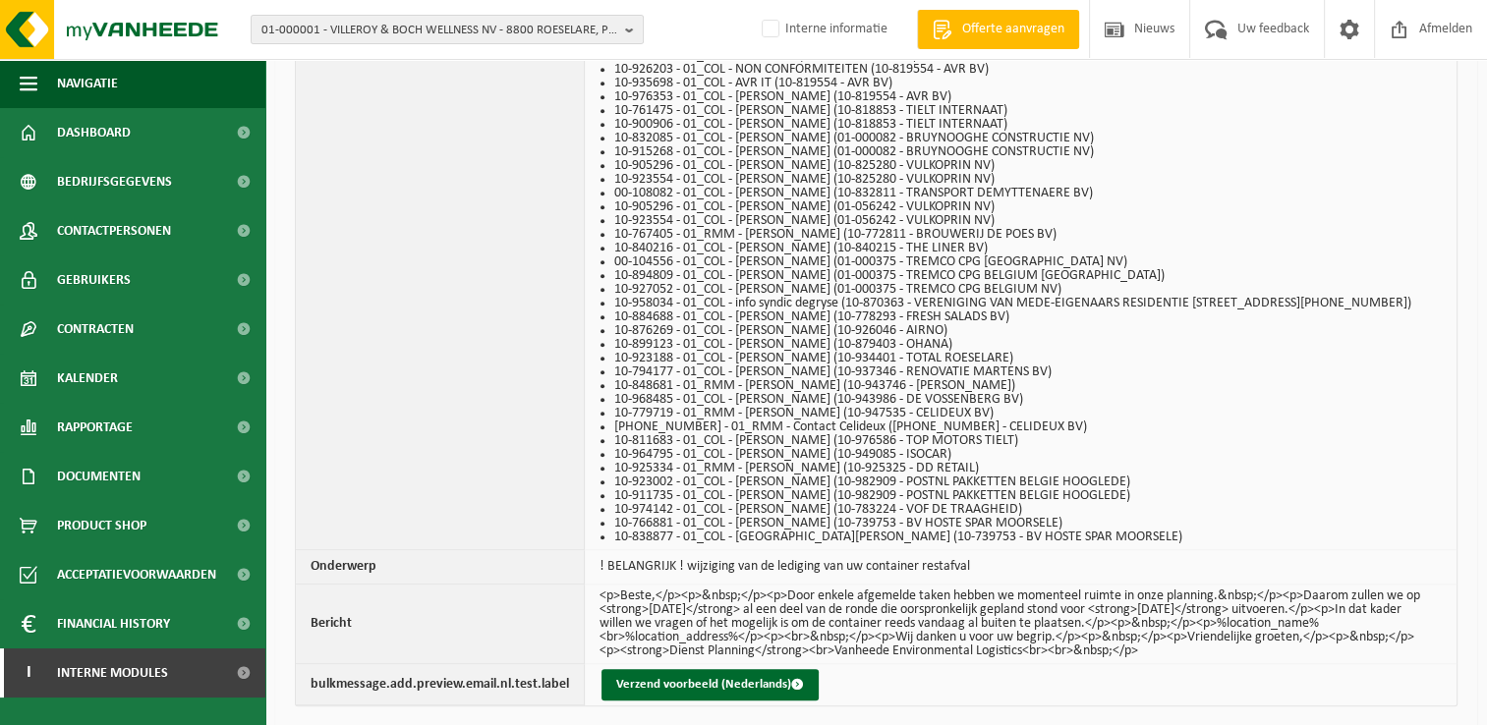
scroll to position [2000, 0]
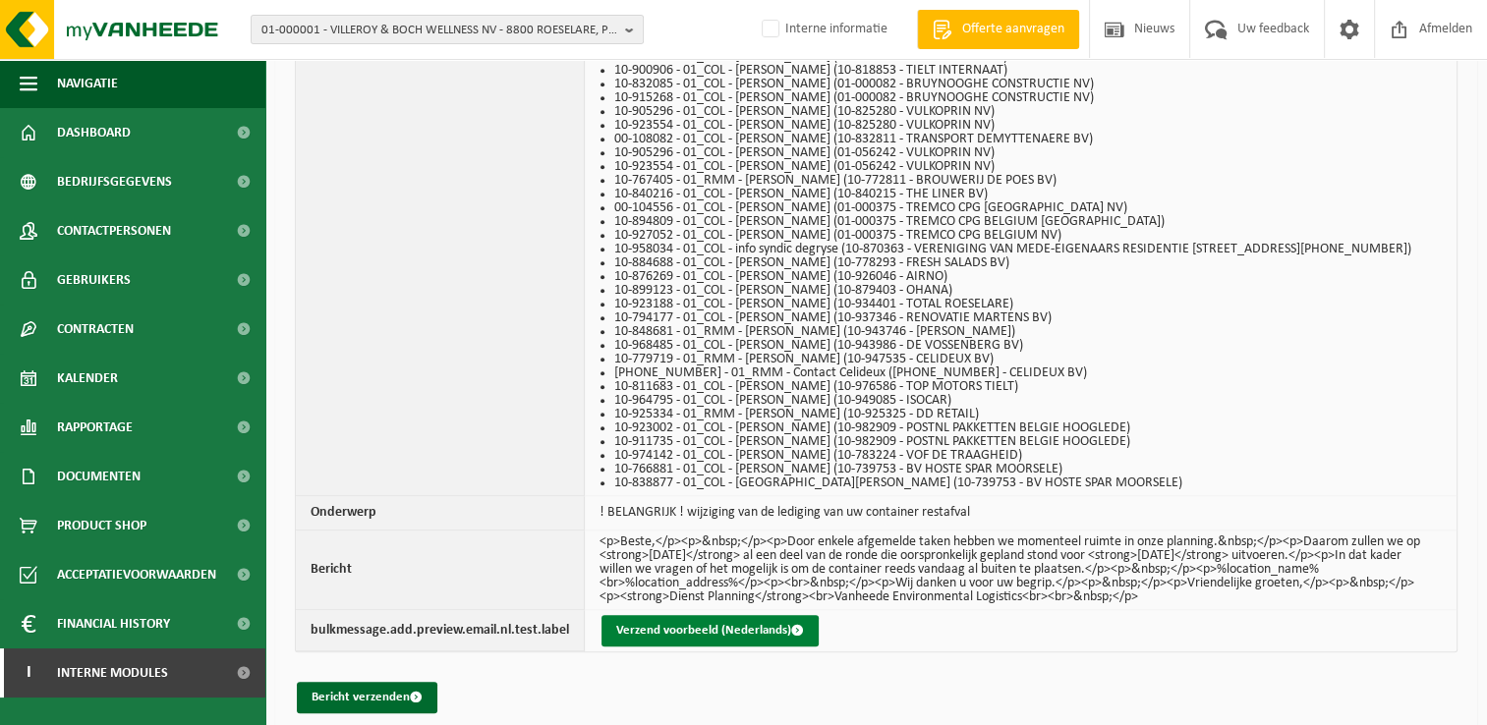
click at [664, 616] on button "Verzend voorbeeld (Nederlands)" at bounding box center [709, 630] width 217 height 31
click at [766, 622] on button "Verzend voorbeeld (Nederlands)" at bounding box center [709, 630] width 217 height 31
drag, startPoint x: 362, startPoint y: 689, endPoint x: 417, endPoint y: 658, distance: 62.9
click at [362, 689] on button "Bericht verzenden" at bounding box center [367, 697] width 141 height 31
